Goal: Information Seeking & Learning: Learn about a topic

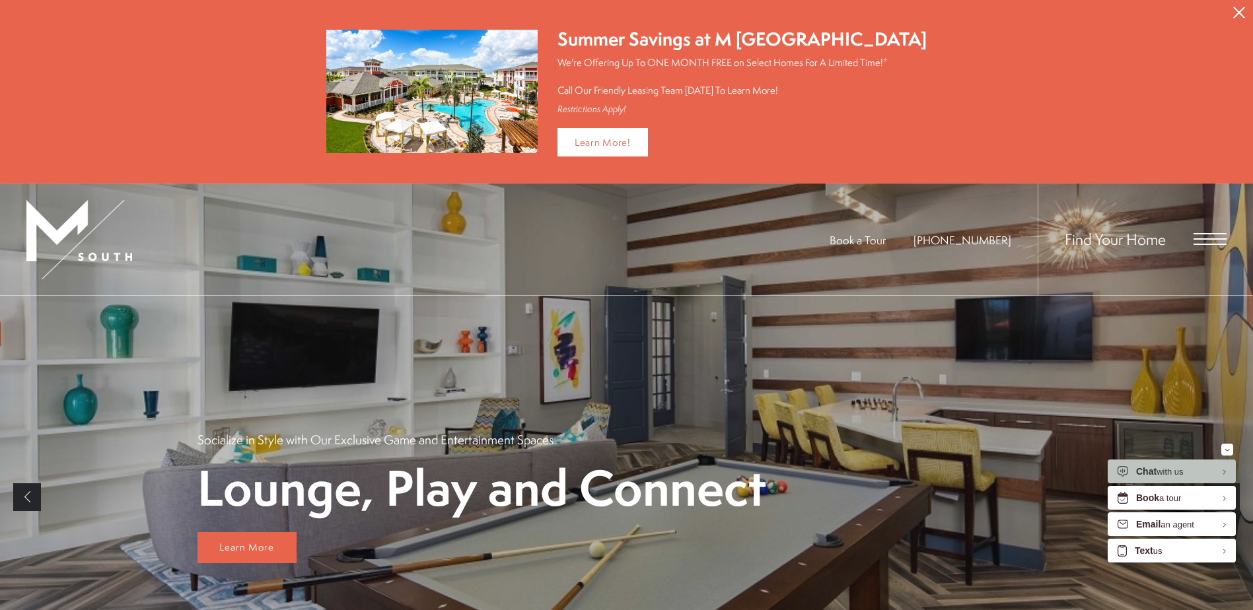
click at [1197, 234] on span "Open Menu" at bounding box center [1210, 239] width 33 height 12
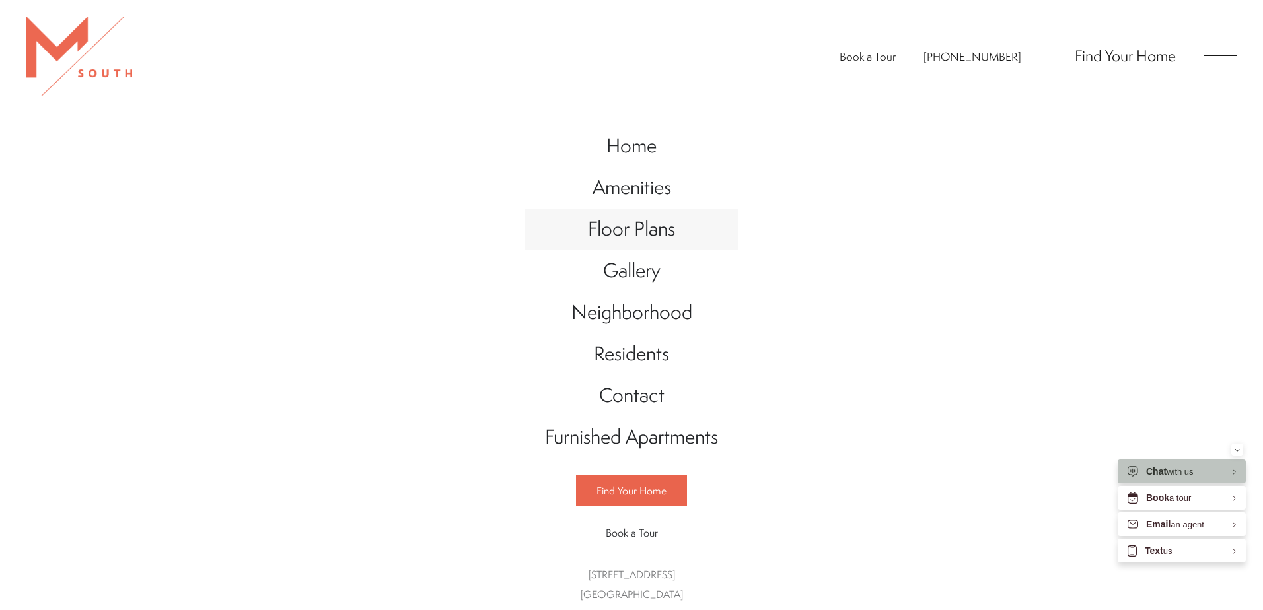
click at [644, 229] on span "Floor Plans" at bounding box center [631, 228] width 87 height 27
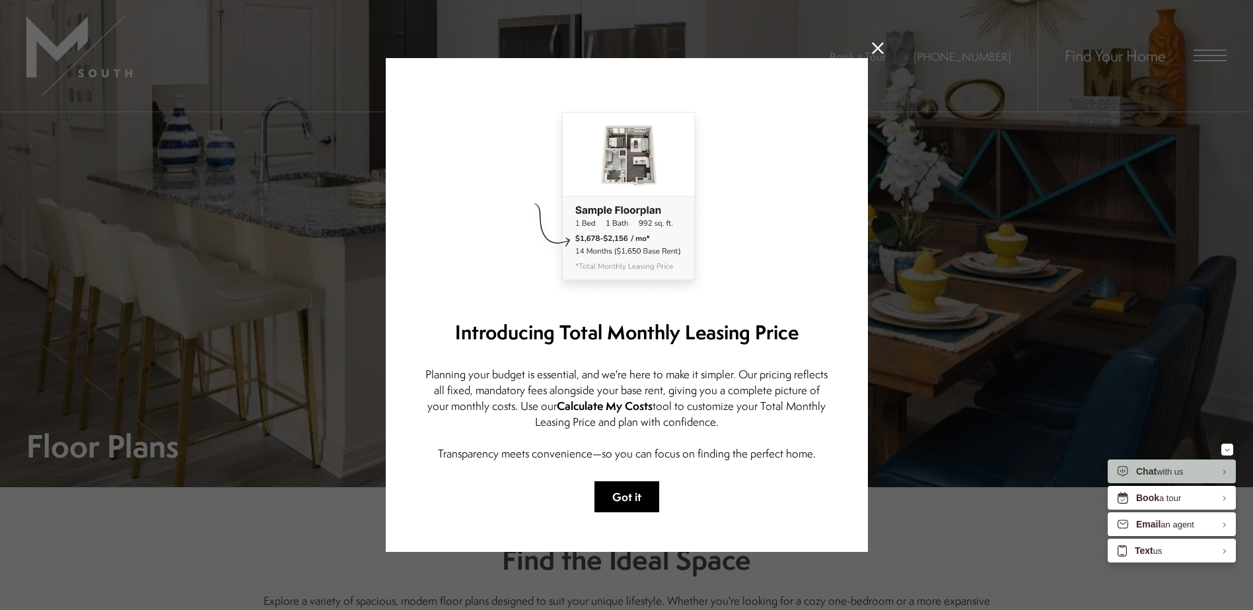
click at [636, 491] on button "Got it" at bounding box center [627, 497] width 65 height 31
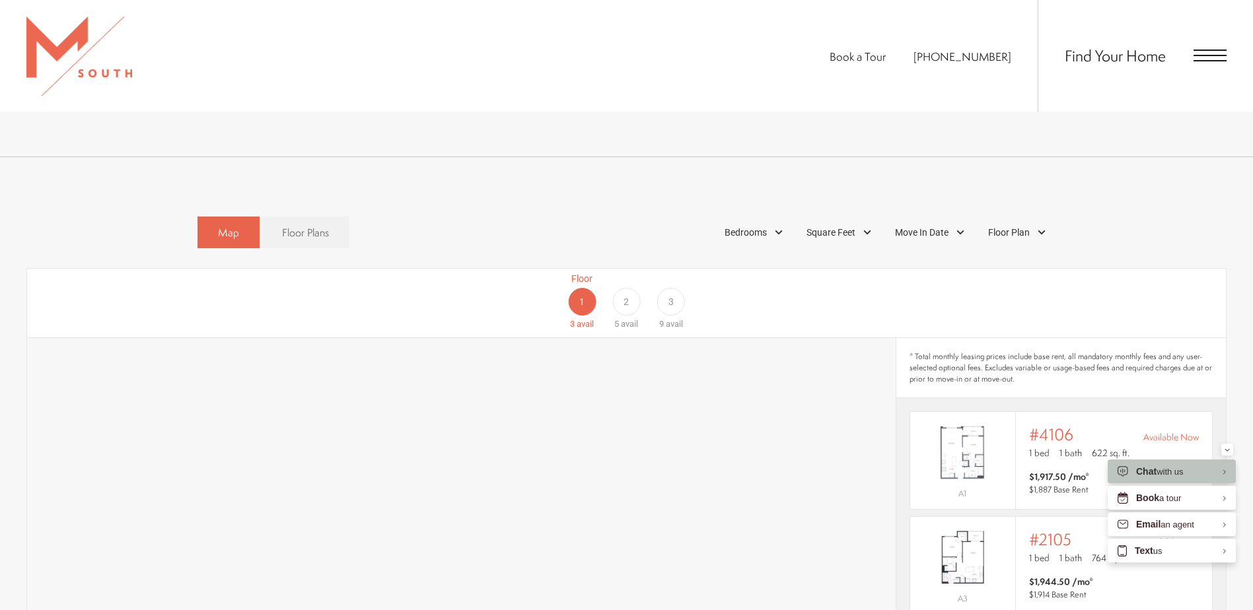
scroll to position [727, 0]
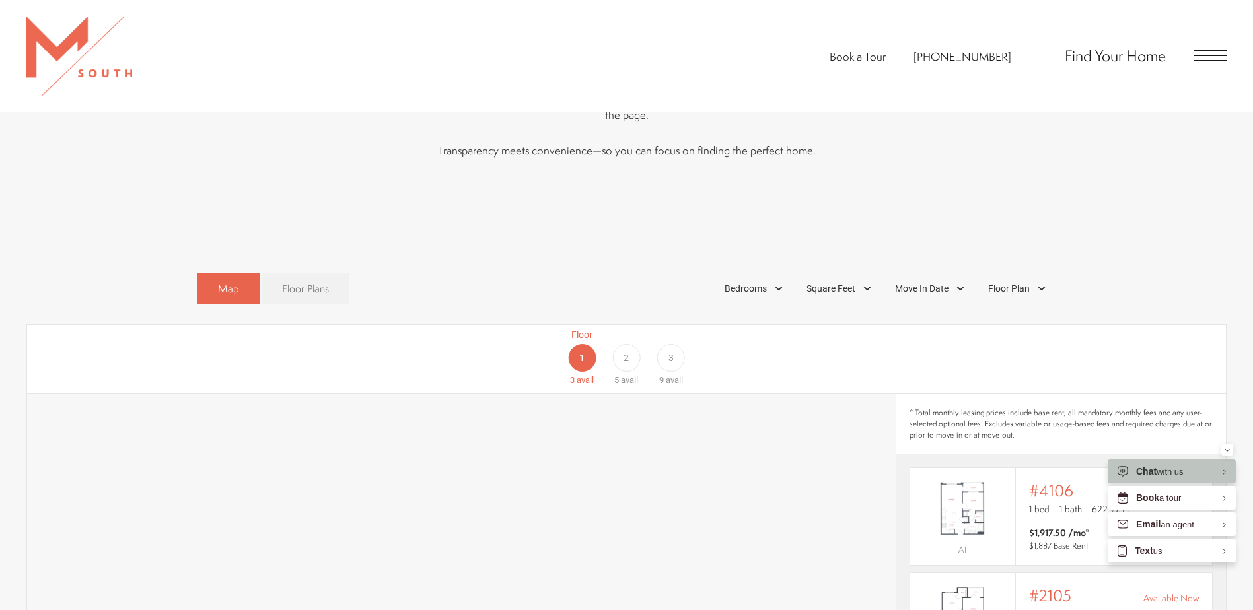
click at [305, 281] on span "Floor Plans" at bounding box center [305, 288] width 47 height 15
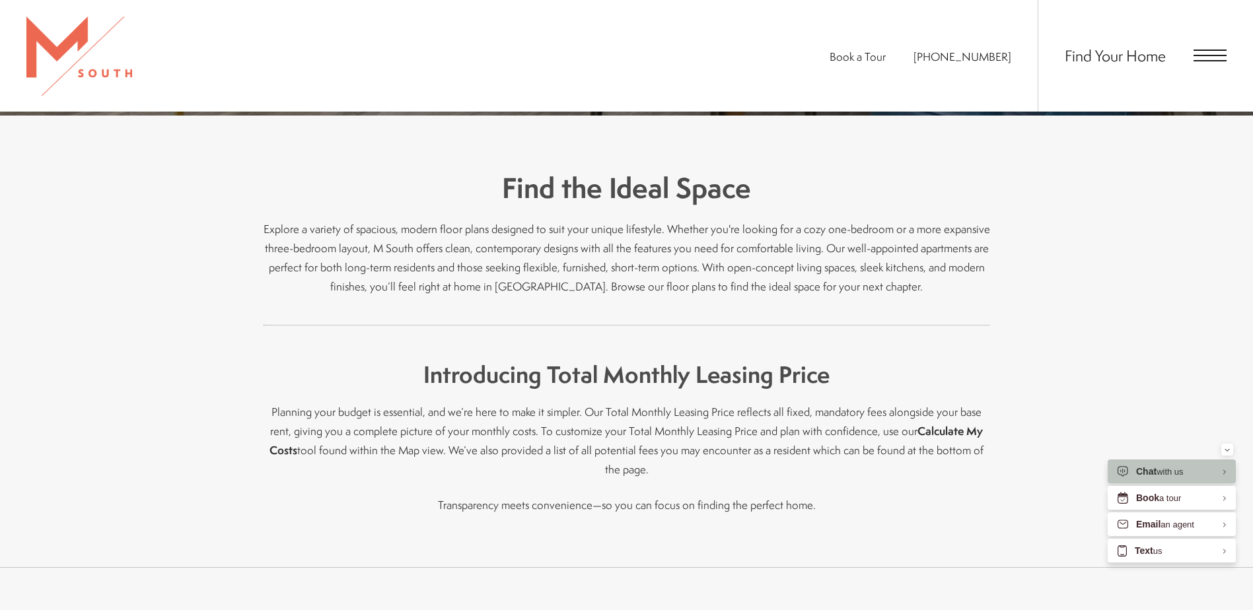
scroll to position [66, 0]
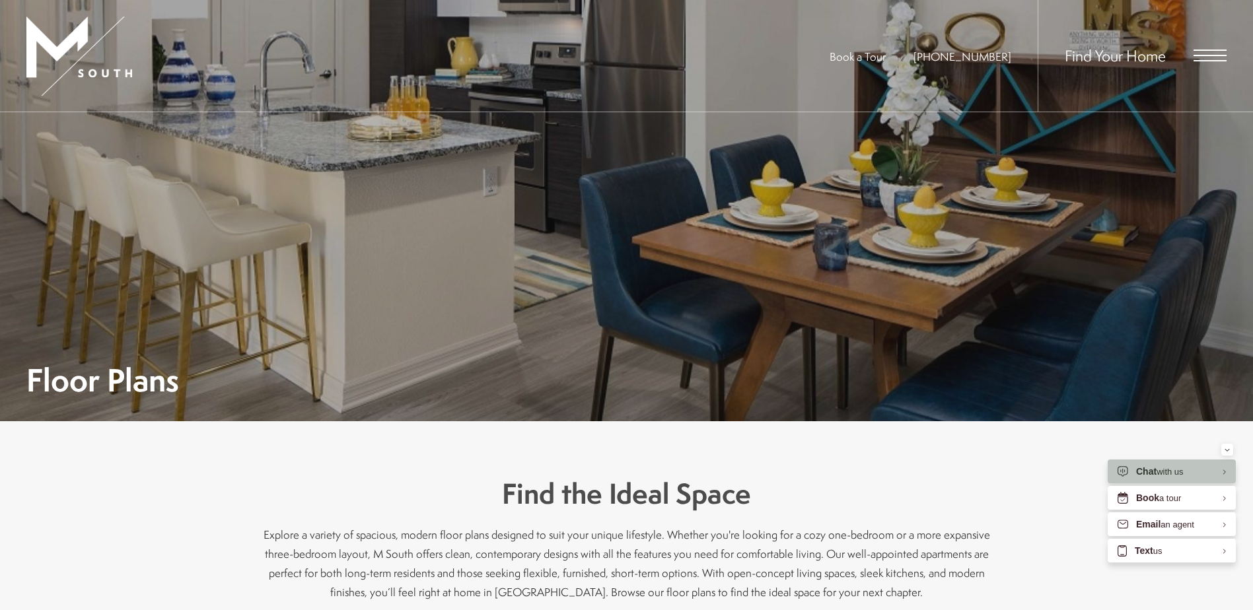
click at [1209, 54] on span "Open Menu" at bounding box center [1210, 56] width 33 height 12
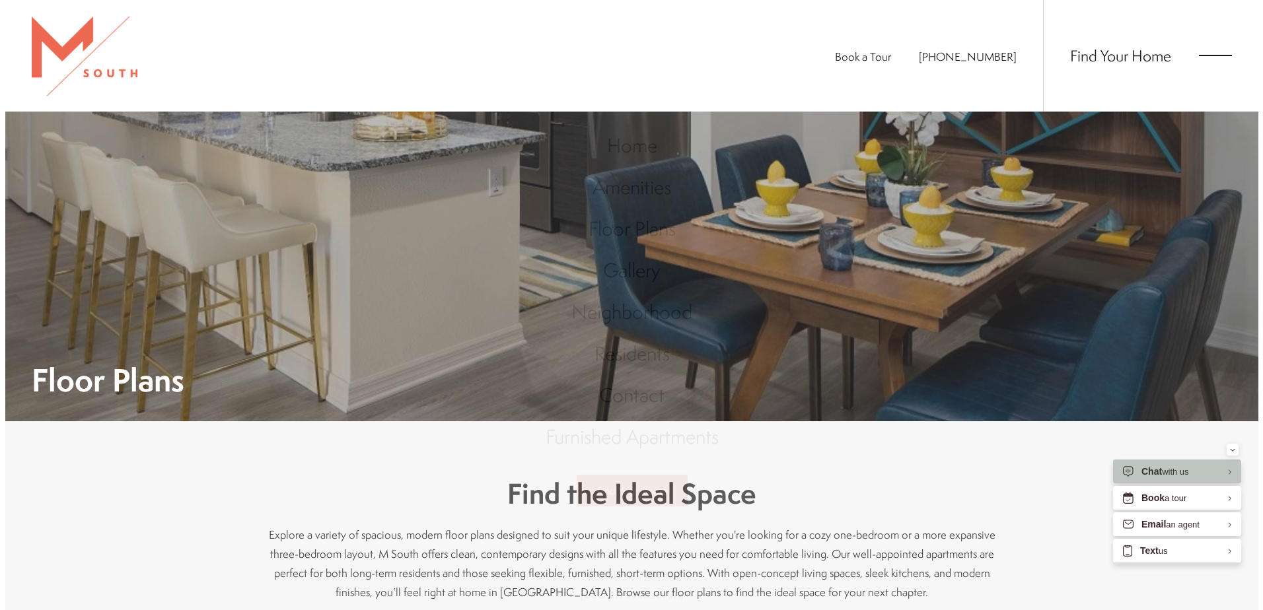
scroll to position [0, 0]
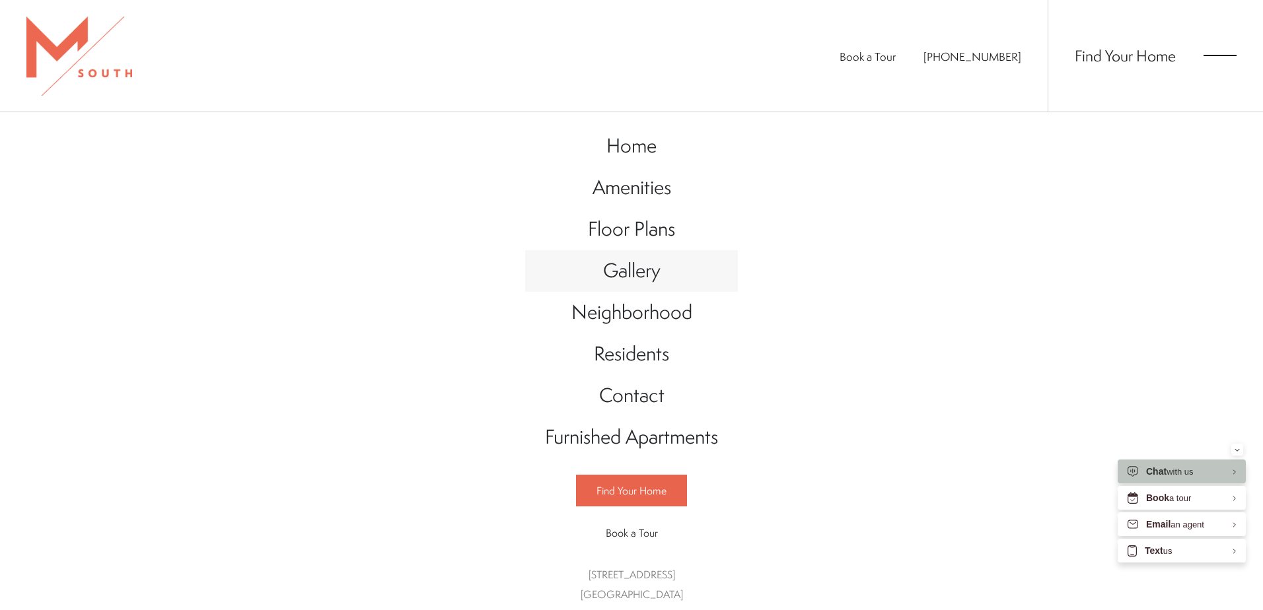
click at [638, 269] on span "Gallery" at bounding box center [631, 270] width 57 height 27
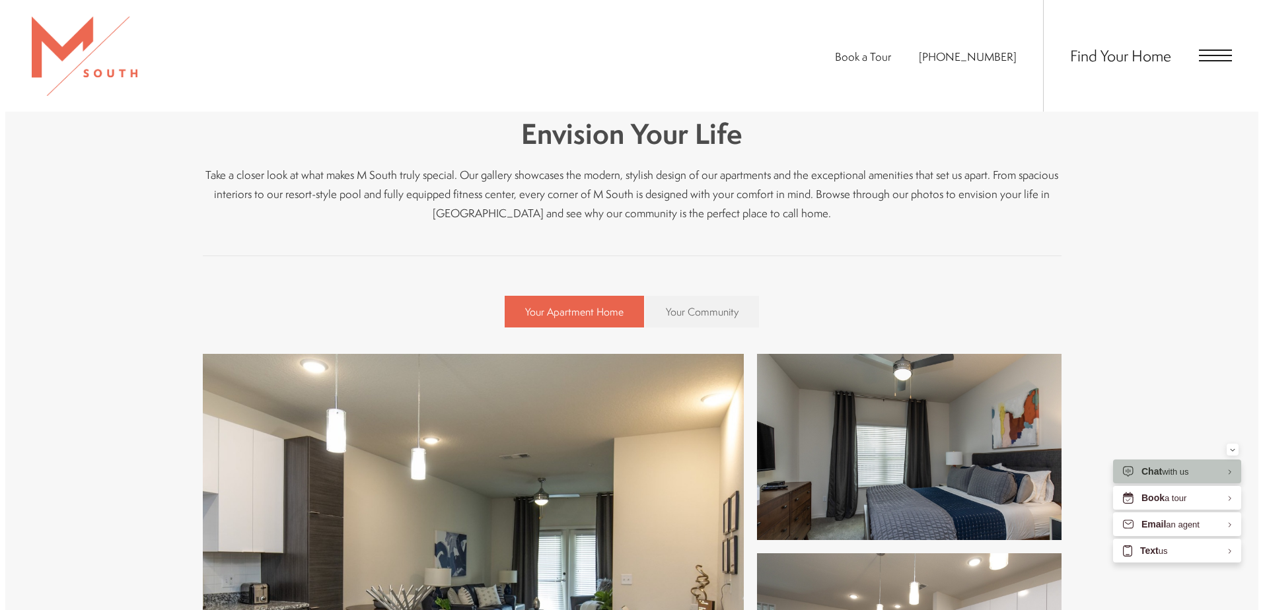
scroll to position [528, 0]
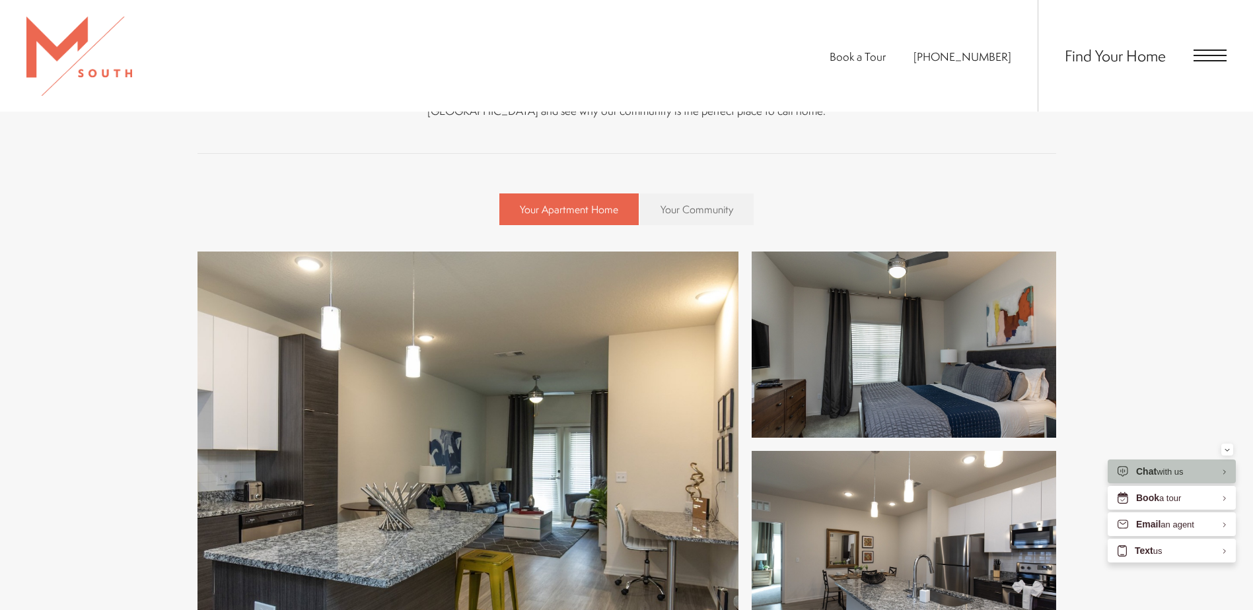
click at [528, 425] on img at bounding box center [468, 445] width 541 height 386
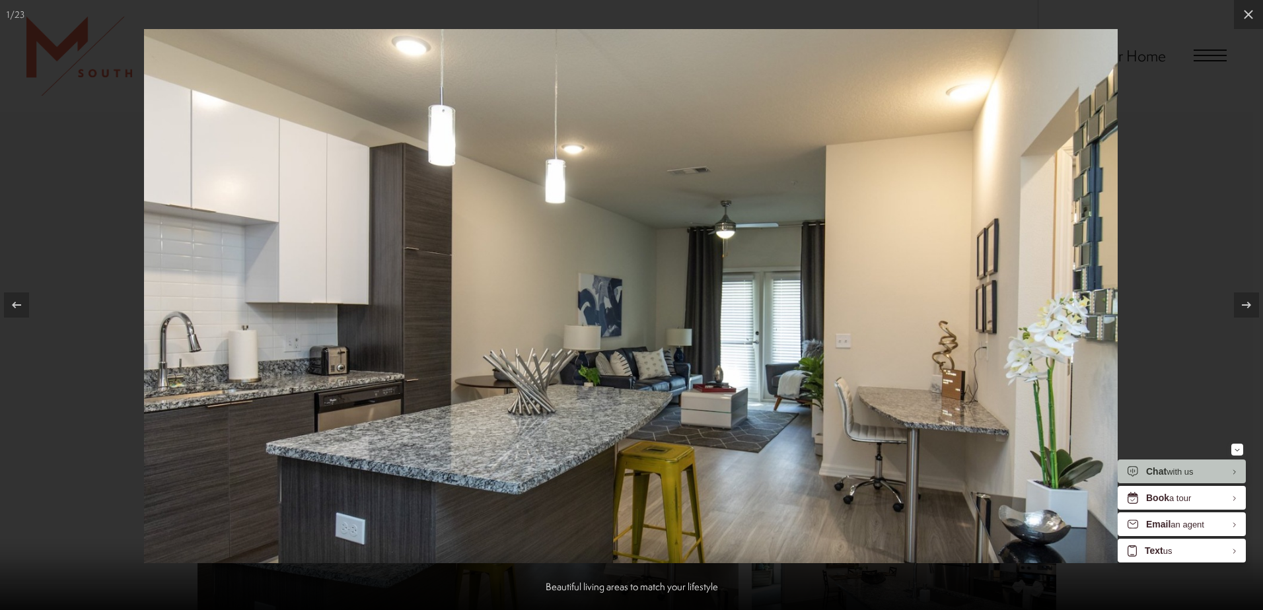
click at [1161, 268] on div at bounding box center [631, 305] width 1263 height 610
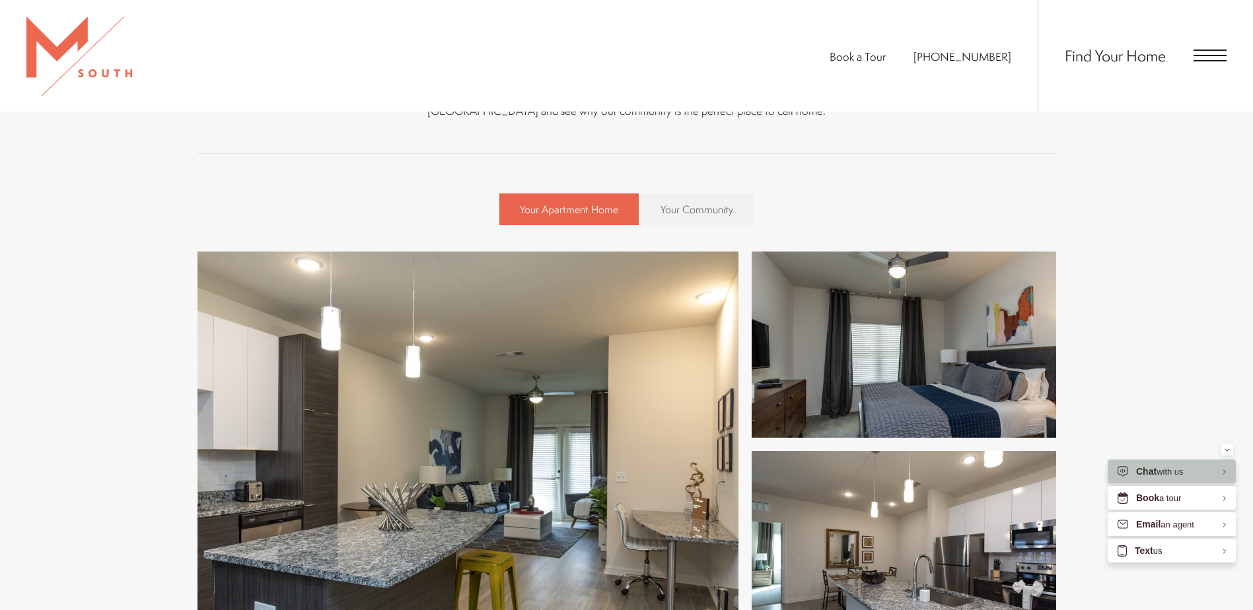
click at [579, 439] on img at bounding box center [468, 445] width 541 height 386
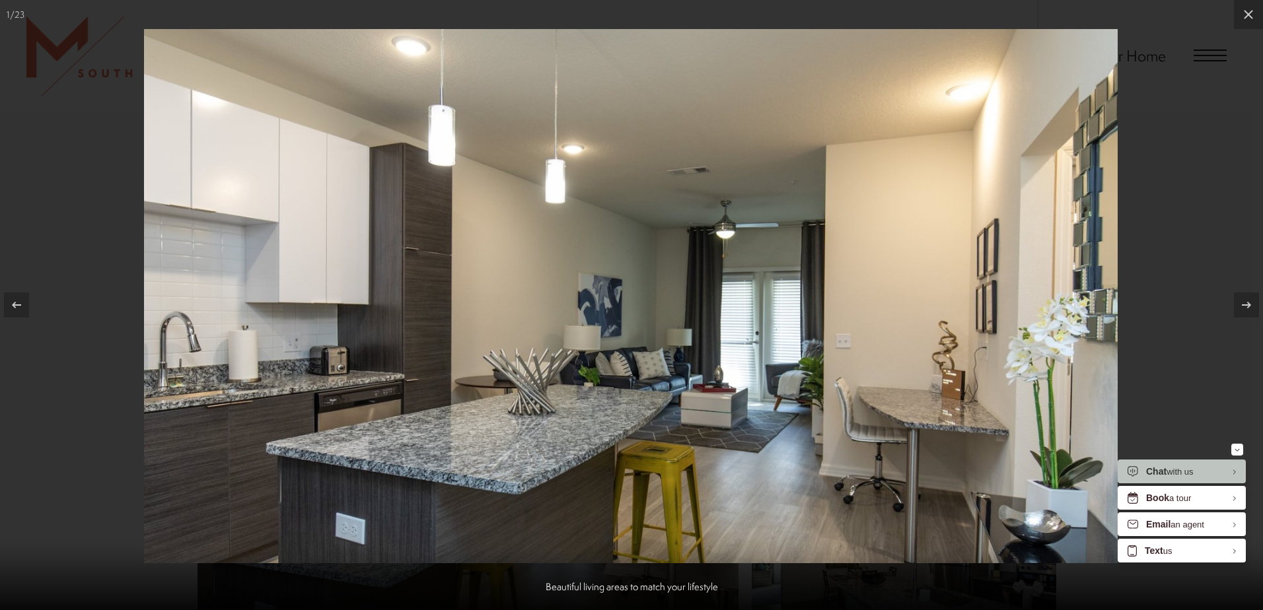
click at [863, 244] on img at bounding box center [631, 296] width 974 height 534
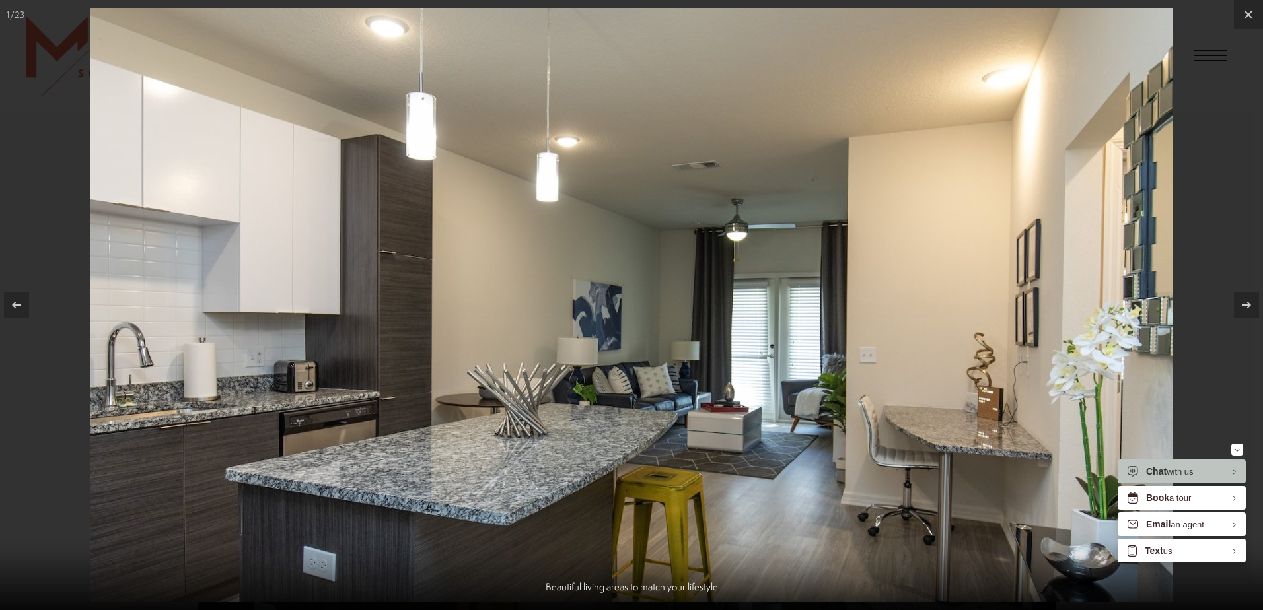
click at [937, 263] on img at bounding box center [631, 305] width 1083 height 595
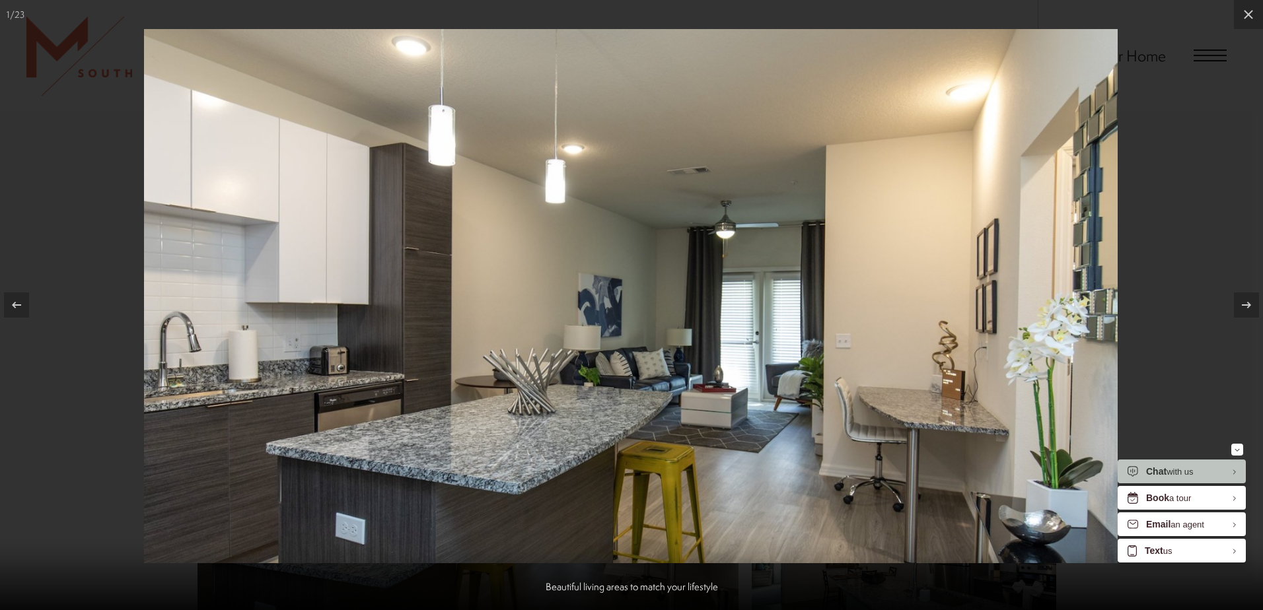
click at [977, 271] on img at bounding box center [631, 296] width 974 height 534
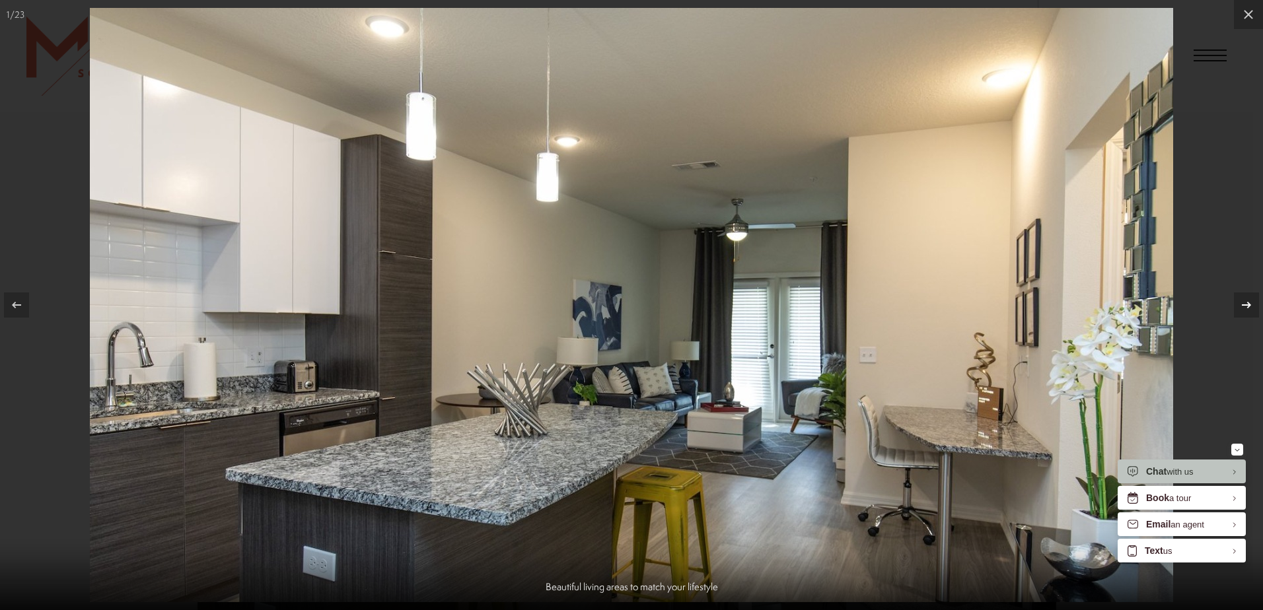
click at [1243, 305] on icon at bounding box center [1246, 305] width 9 height 7
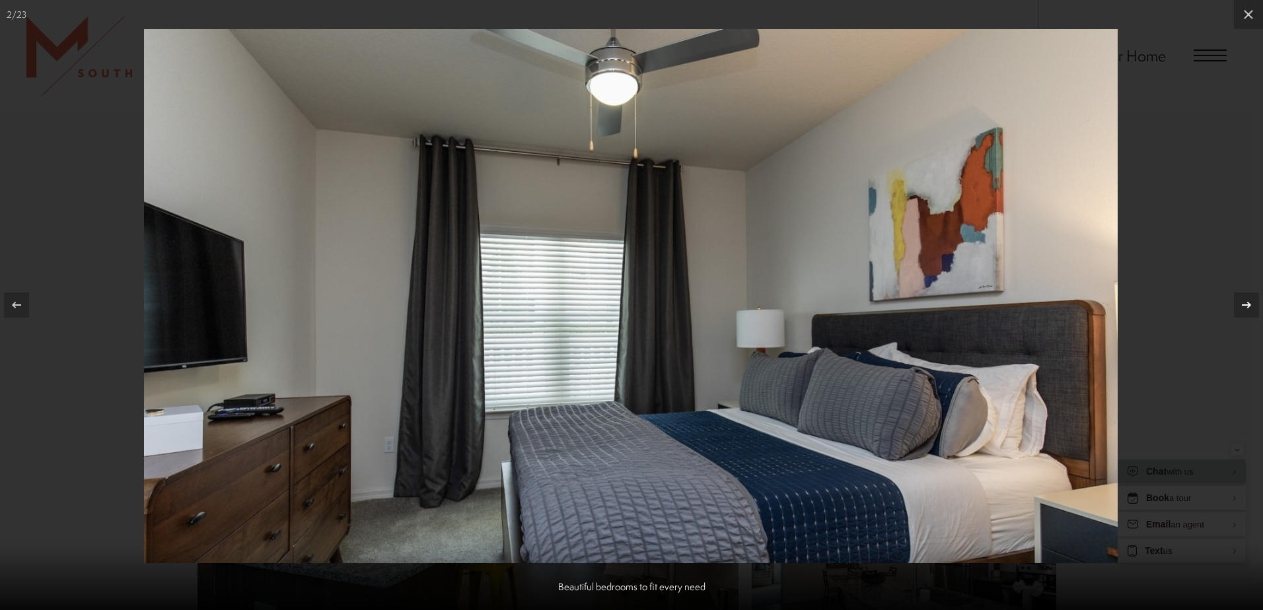
click at [1243, 305] on icon at bounding box center [1246, 305] width 9 height 7
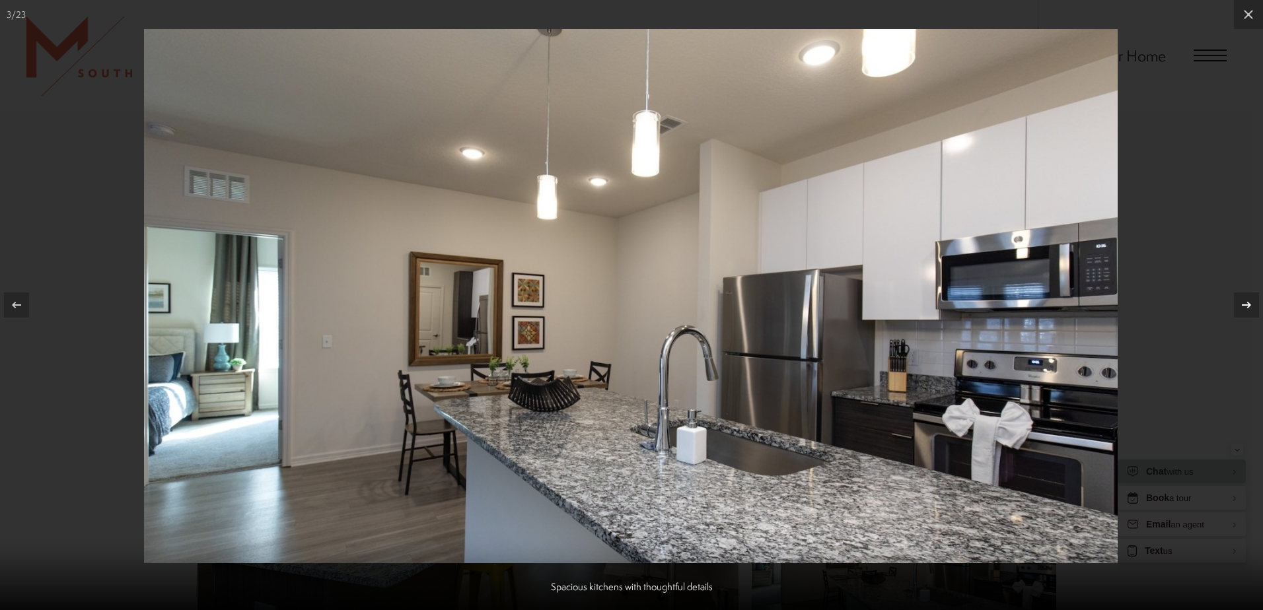
click at [1243, 305] on icon at bounding box center [1246, 305] width 9 height 7
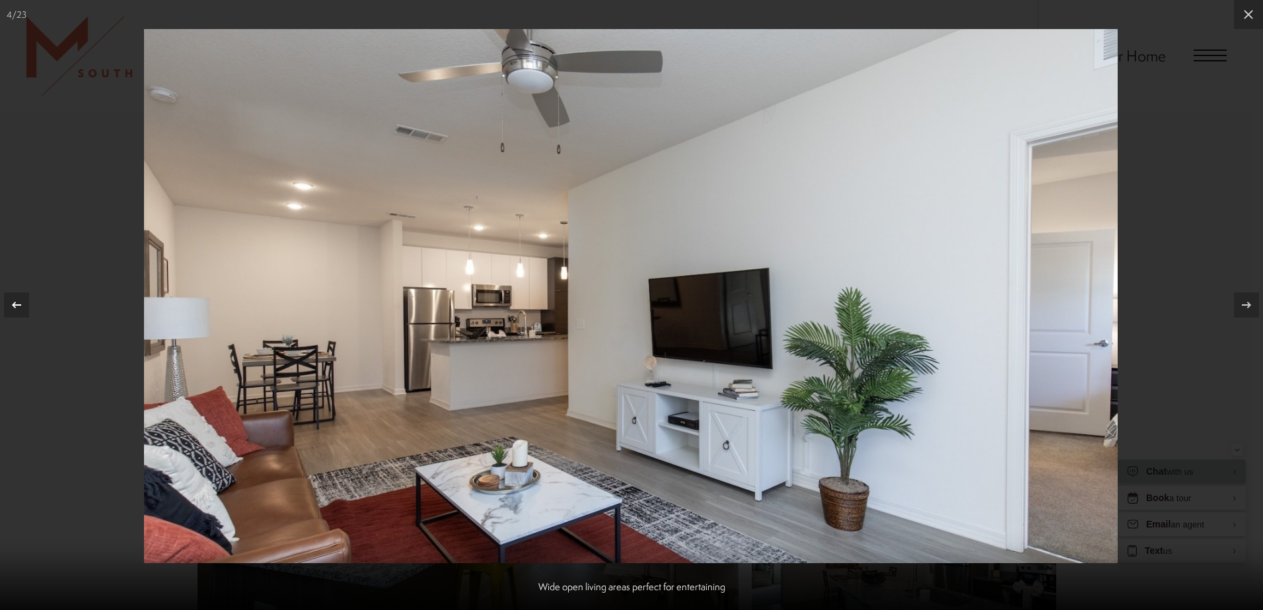
click at [16, 309] on icon at bounding box center [17, 305] width 16 height 16
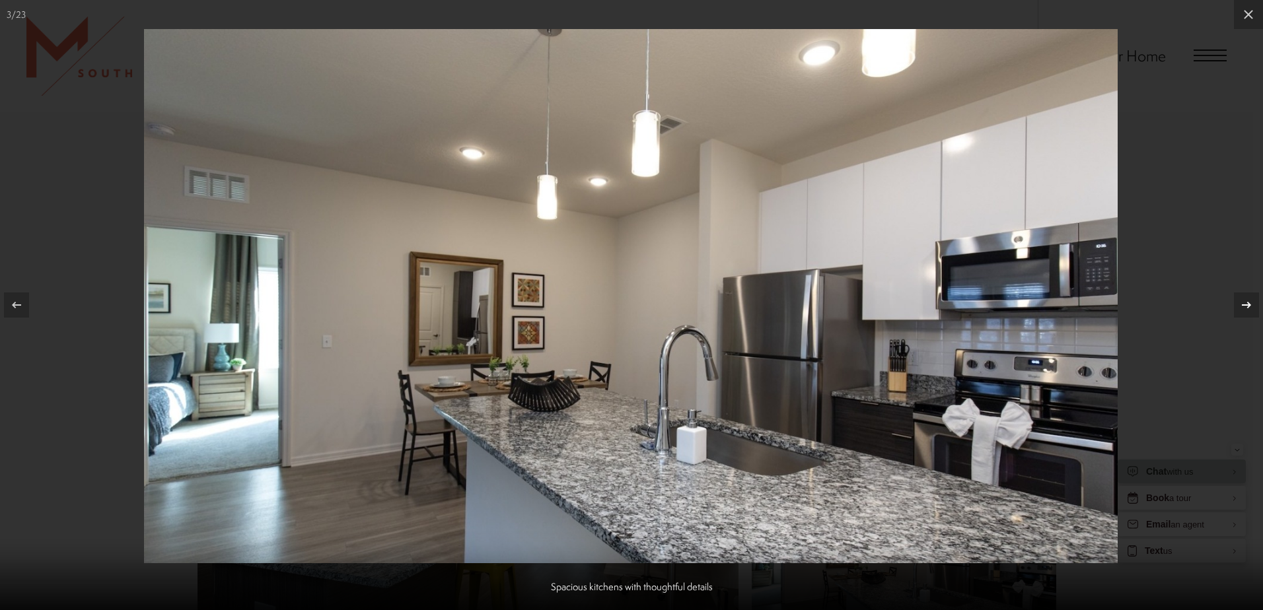
click at [1247, 305] on icon at bounding box center [1247, 305] width 16 height 16
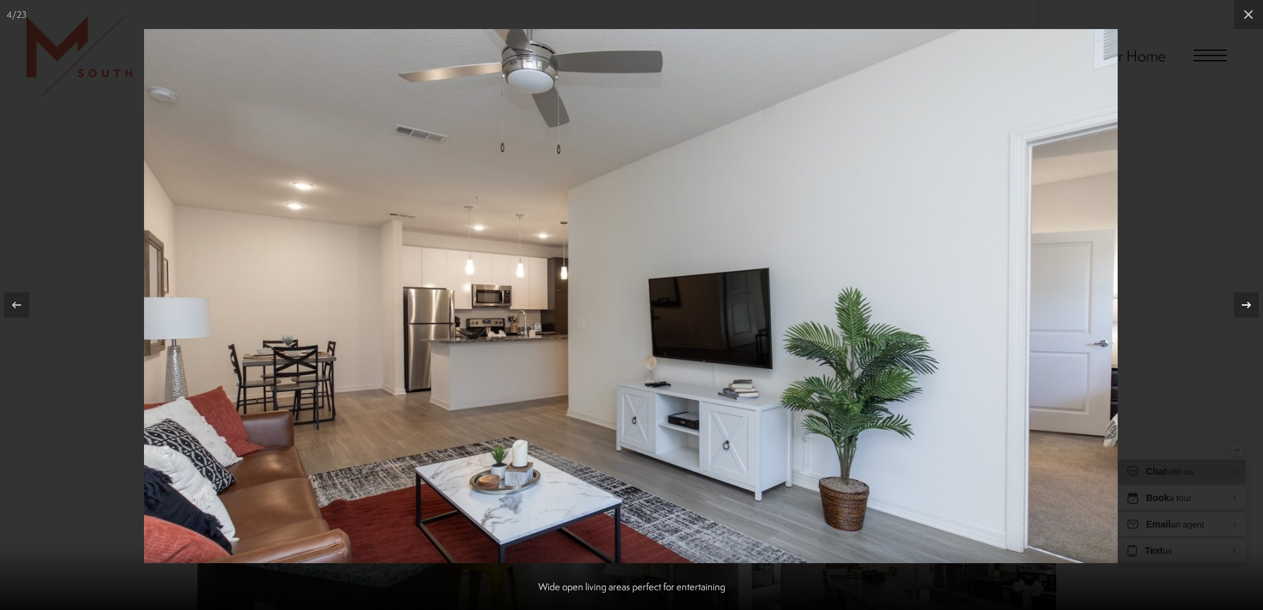
click at [1247, 305] on icon at bounding box center [1247, 305] width 16 height 16
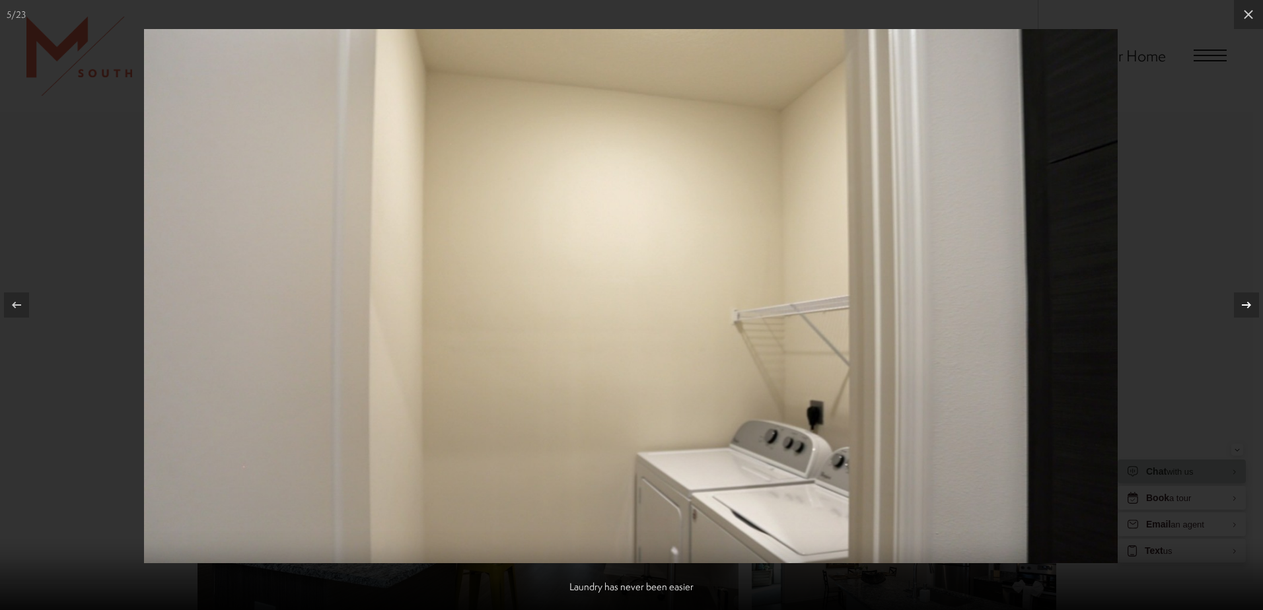
click at [1247, 305] on icon at bounding box center [1247, 305] width 16 height 16
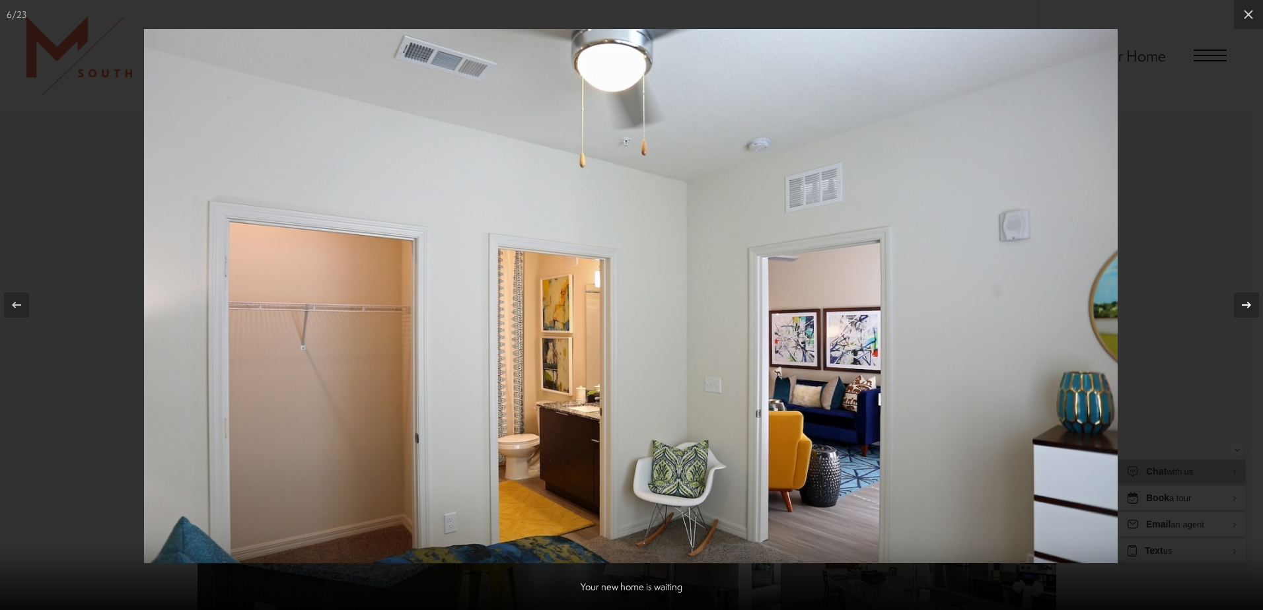
click at [1247, 305] on icon at bounding box center [1247, 305] width 16 height 16
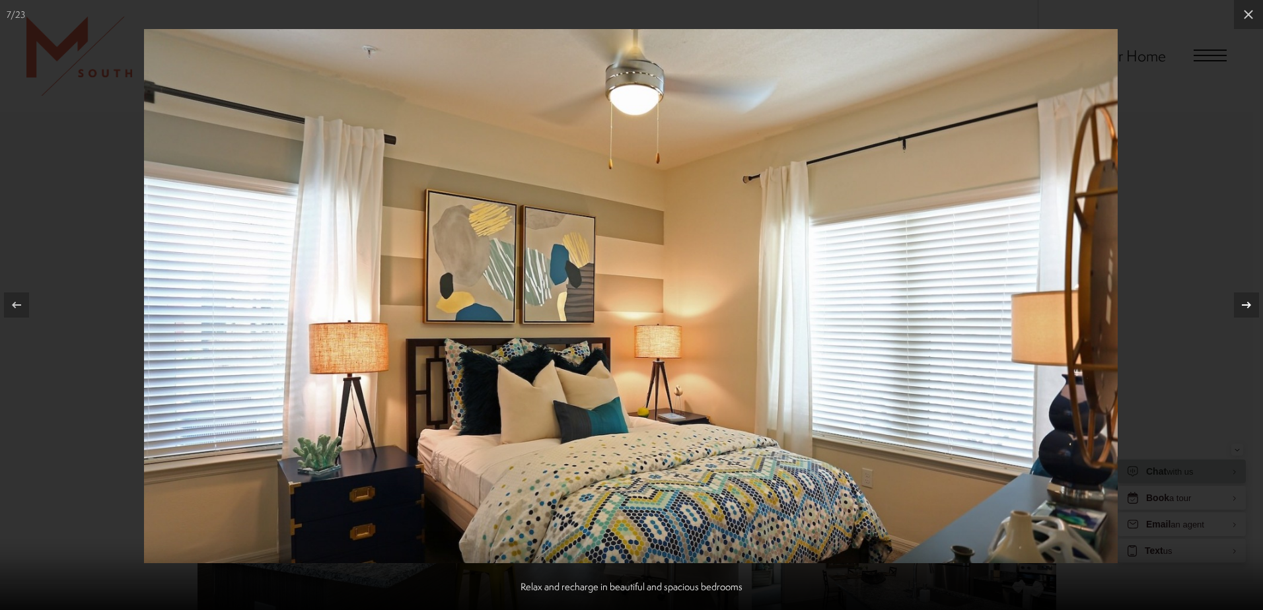
click at [1247, 305] on icon at bounding box center [1247, 305] width 16 height 16
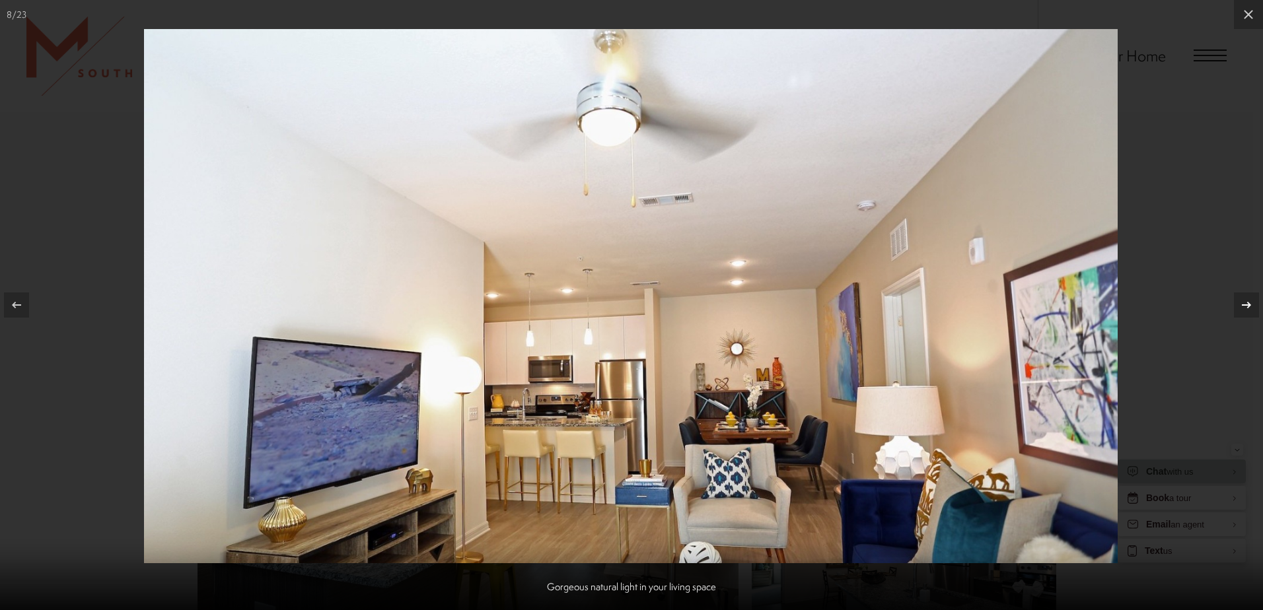
click at [1247, 305] on icon at bounding box center [1247, 305] width 16 height 16
